Goal: Manage account settings

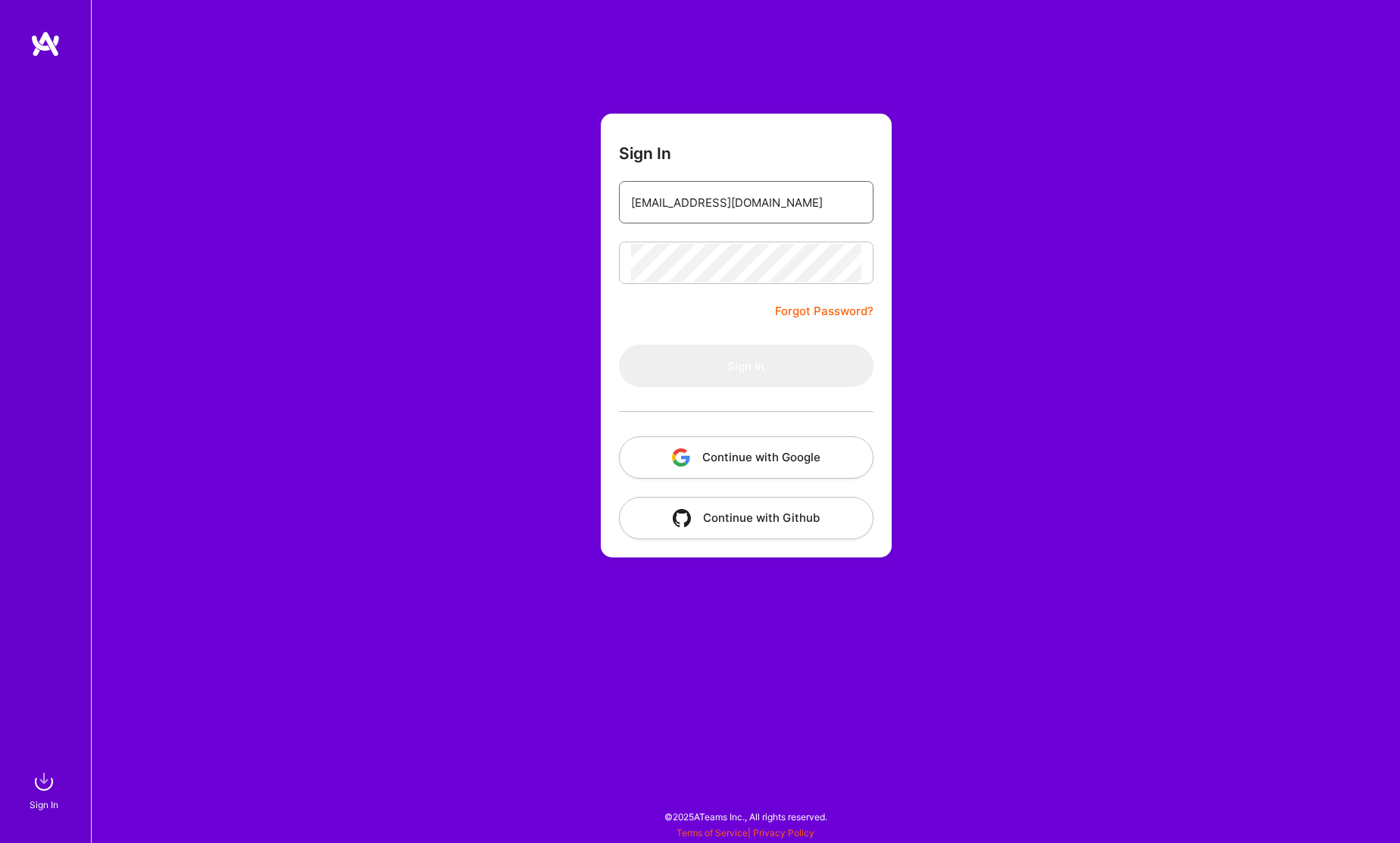
type input "hhklai@gmail.com"
click at [741, 361] on button "Sign In" at bounding box center [746, 366] width 255 height 43
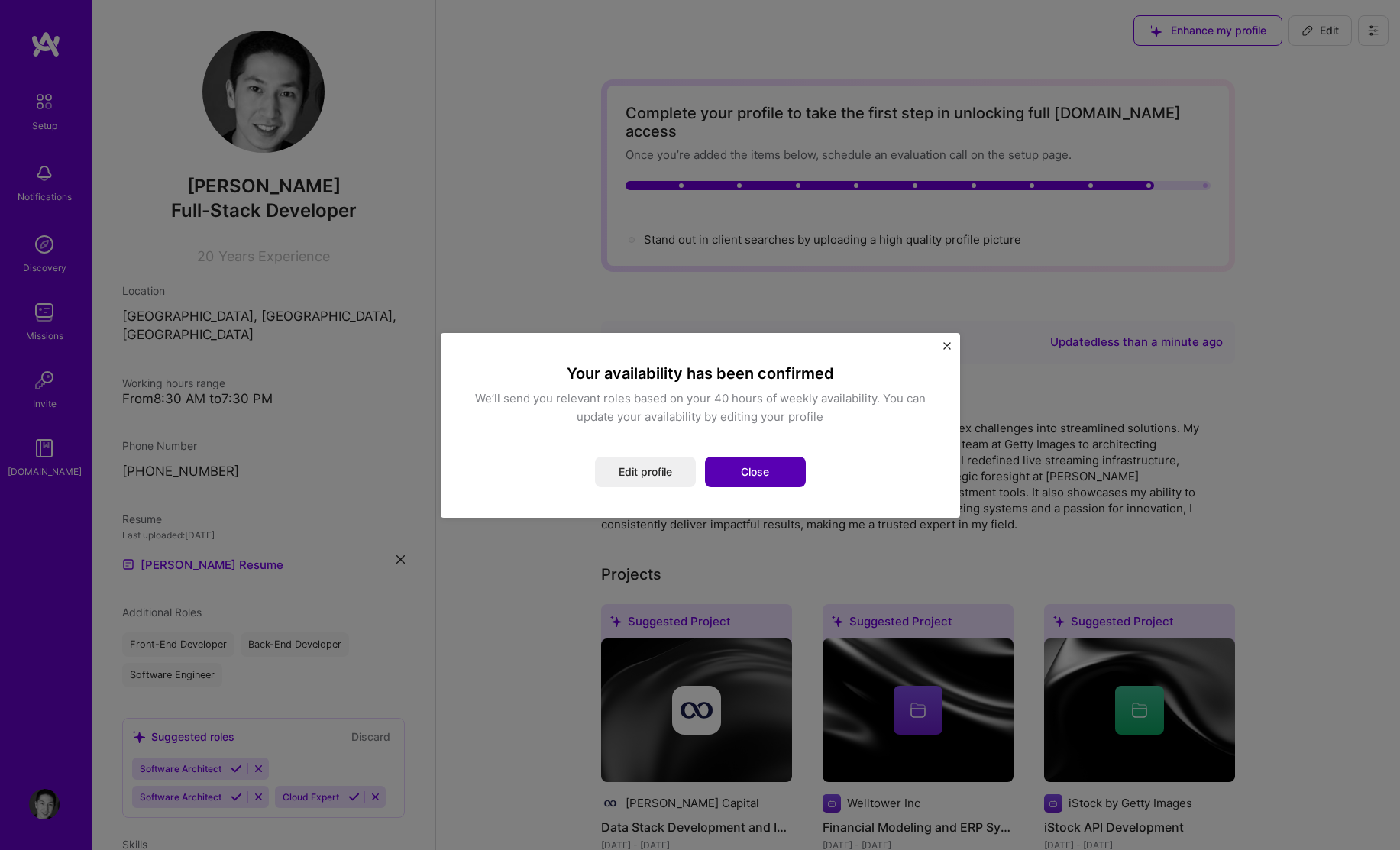
click at [760, 473] on button "Close" at bounding box center [755, 472] width 101 height 30
